Goal: Information Seeking & Learning: Check status

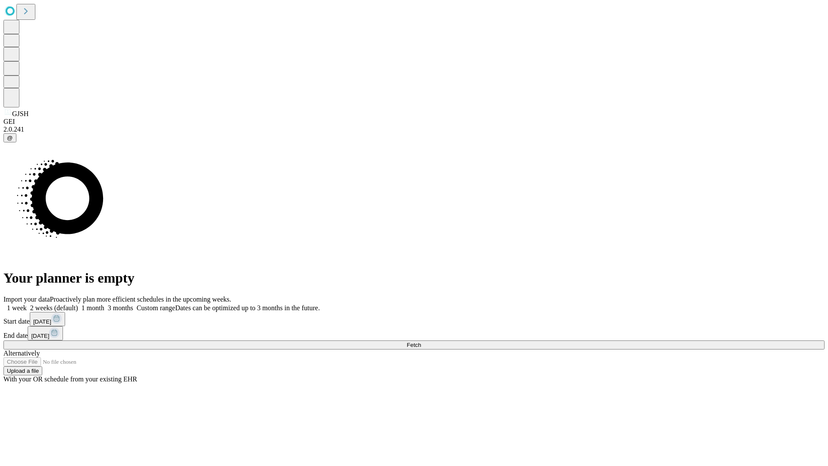
click at [421, 341] on span "Fetch" at bounding box center [413, 344] width 14 height 6
